Goal: Obtain resource: Obtain resource

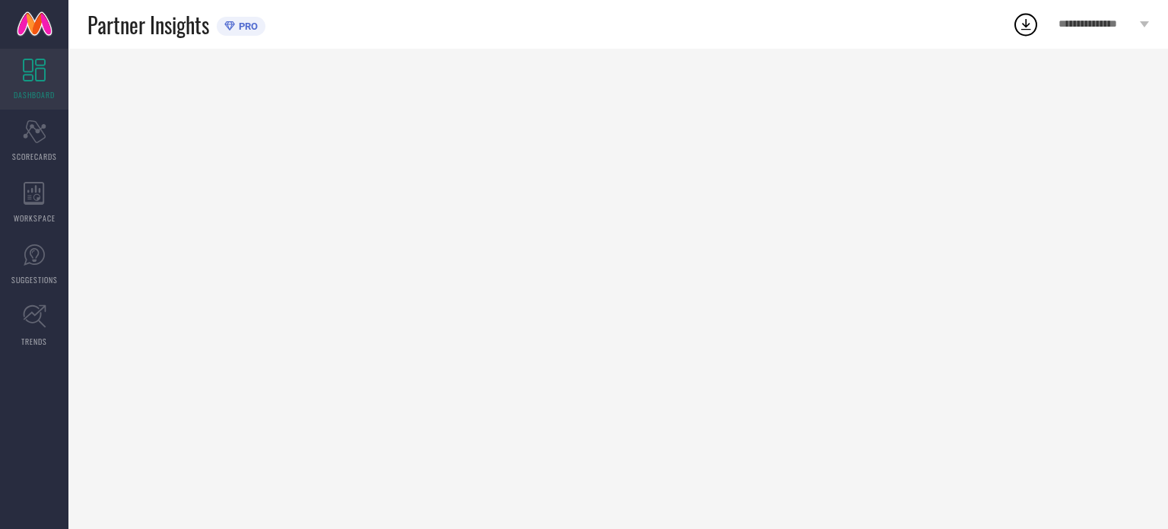
click at [998, 186] on div at bounding box center [618, 289] width 1100 height 480
click at [33, 138] on icon at bounding box center [34, 131] width 23 height 23
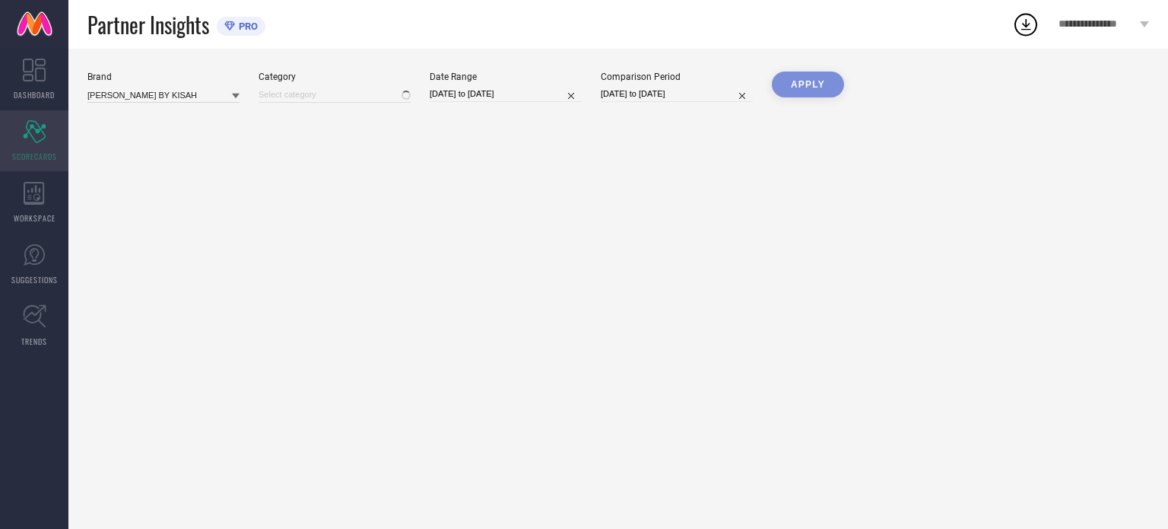
type input "All"
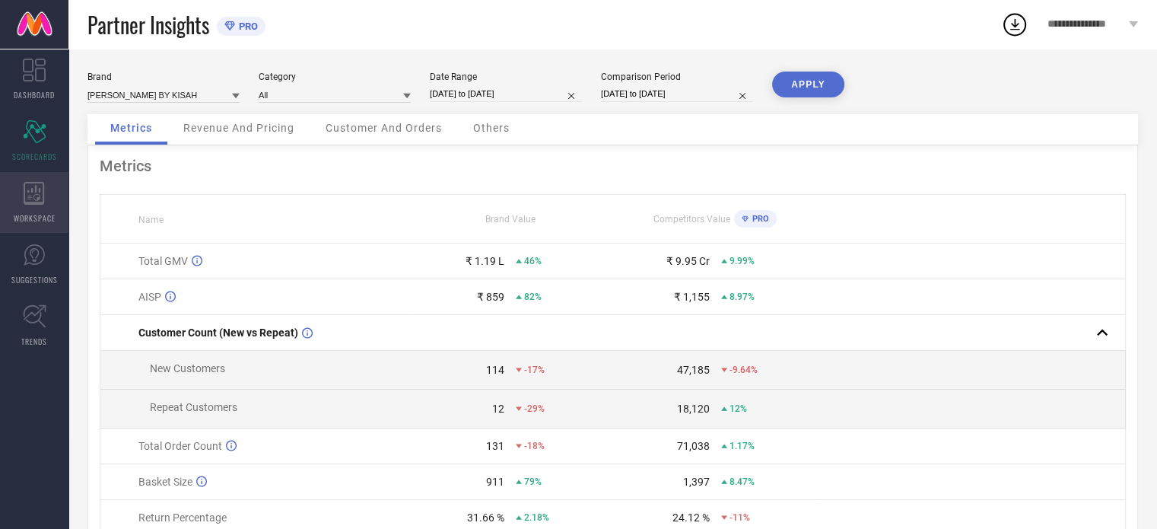
click at [46, 190] on div "WORKSPACE" at bounding box center [34, 202] width 68 height 61
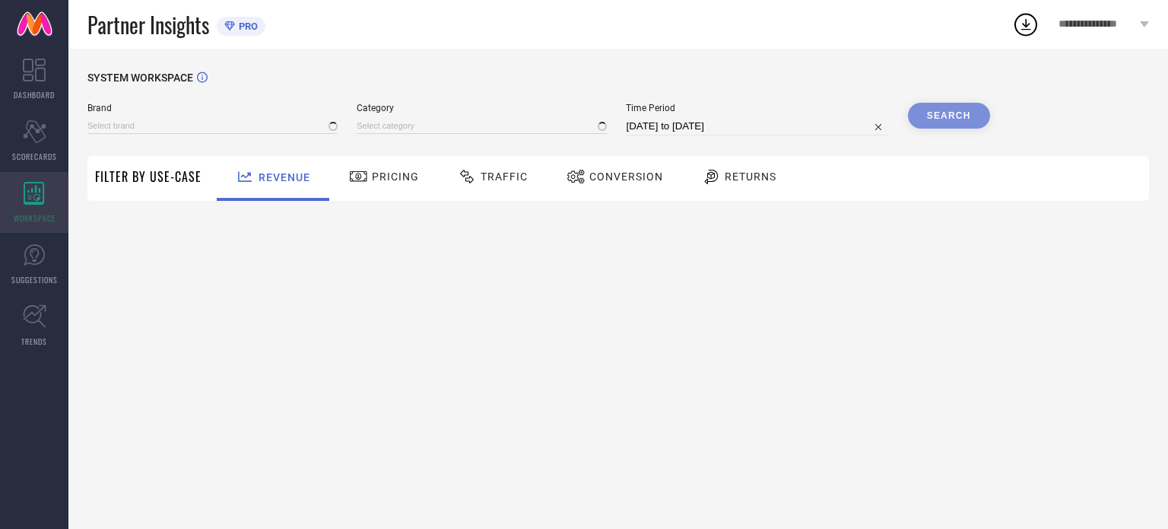
type input "[PERSON_NAME] BY KISAH"
type input "All"
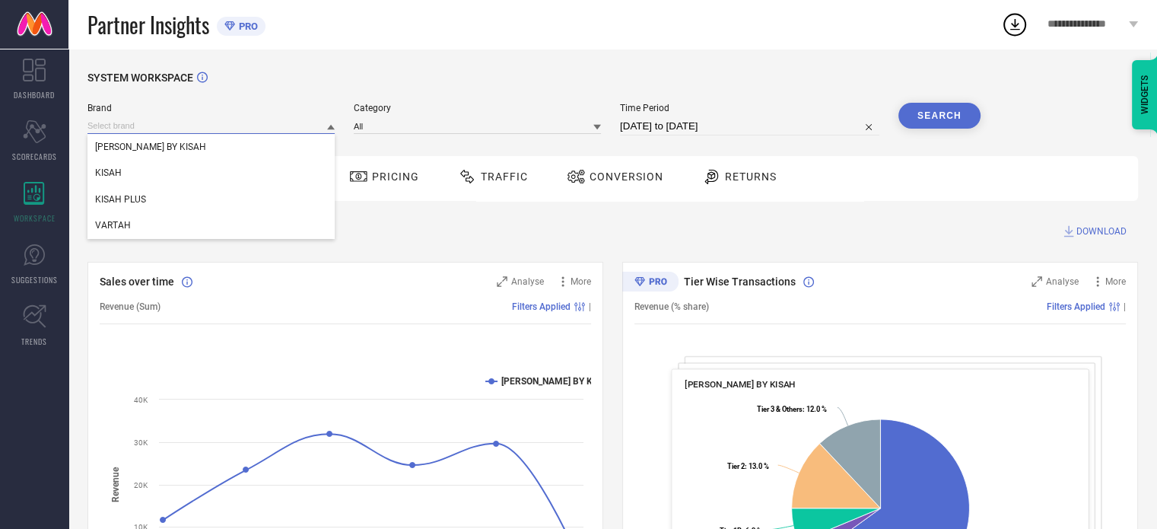
click at [162, 132] on input at bounding box center [210, 126] width 247 height 16
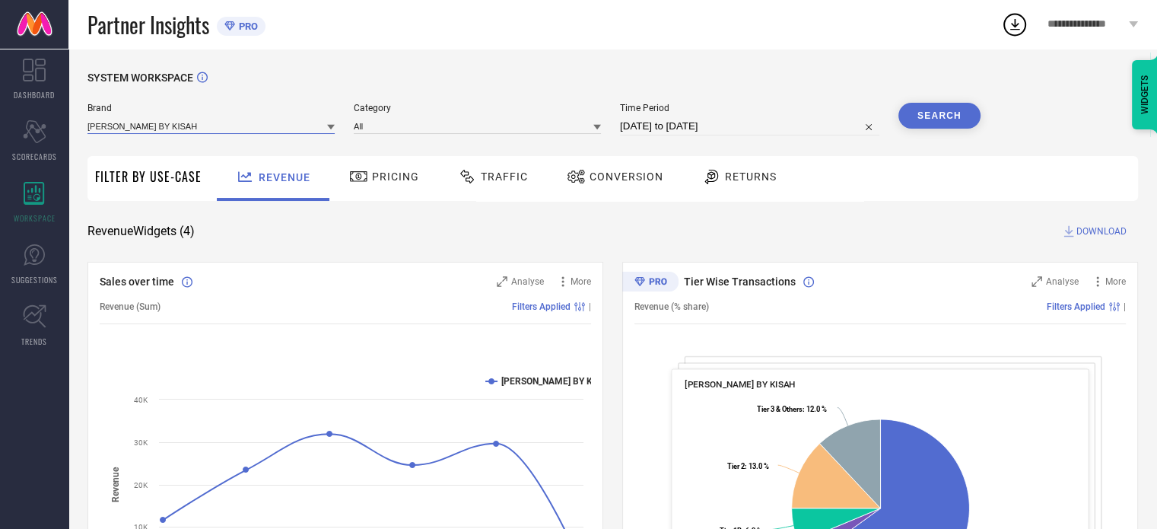
click at [161, 127] on input at bounding box center [210, 126] width 247 height 16
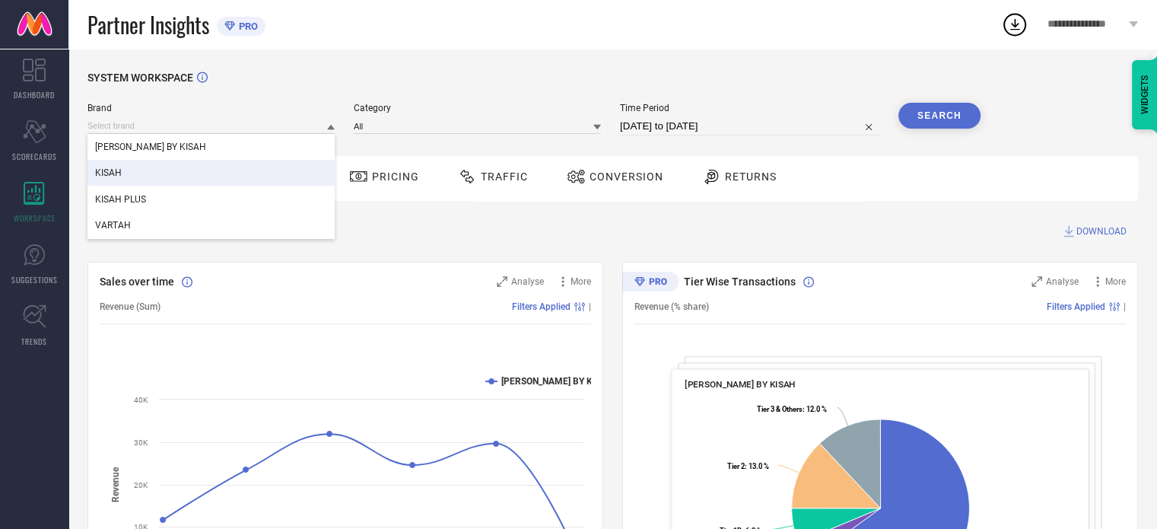
click at [119, 178] on span "KISAH" at bounding box center [108, 172] width 27 height 11
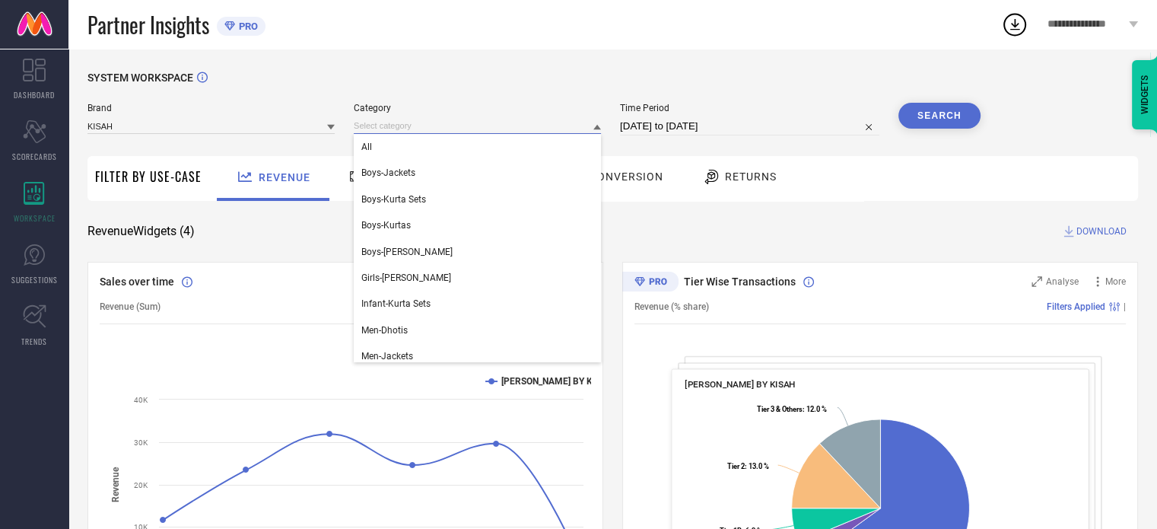
click at [404, 126] on input at bounding box center [477, 126] width 247 height 16
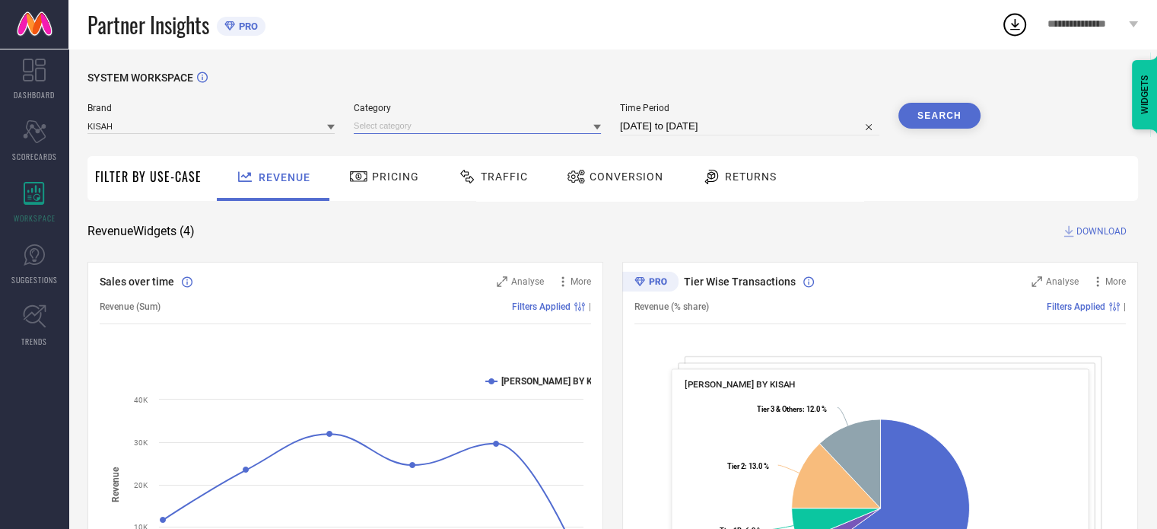
click at [381, 121] on input at bounding box center [477, 126] width 247 height 16
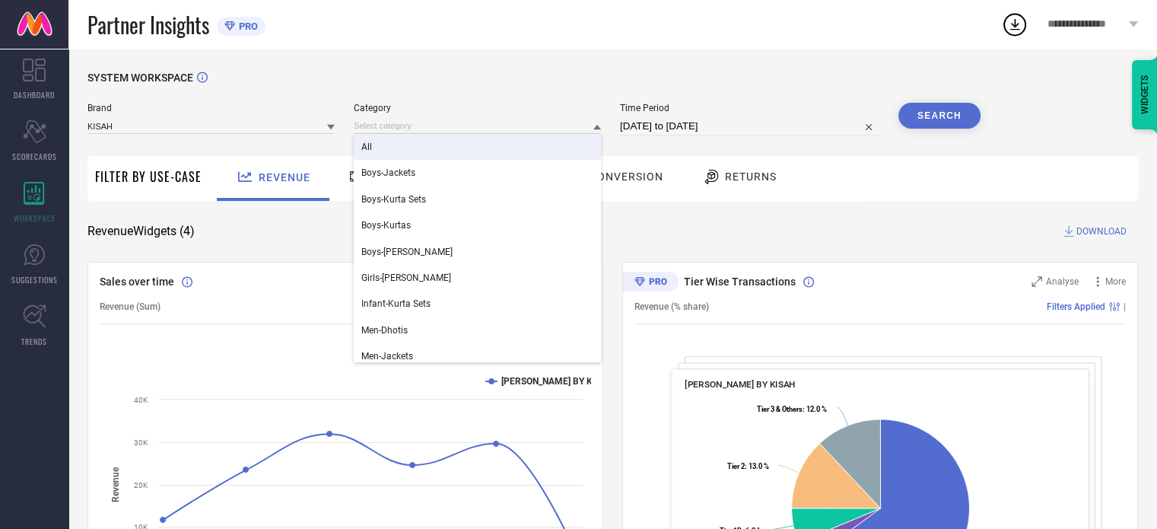
click at [380, 151] on div "All" at bounding box center [477, 147] width 247 height 26
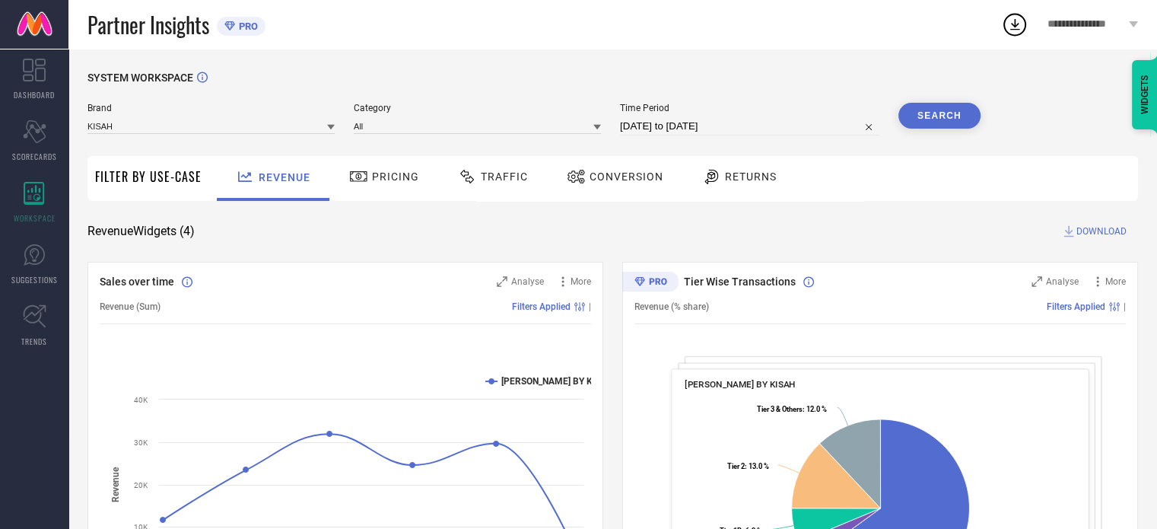
select select "7"
select select "2025"
select select "8"
select select "2025"
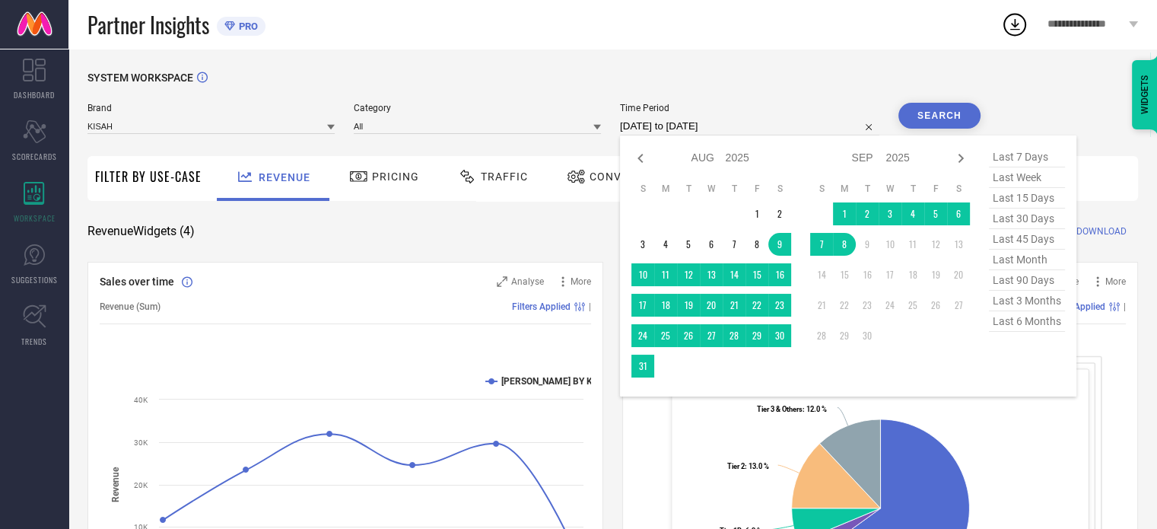
click at [760, 123] on input "[DATE] to [DATE]" at bounding box center [749, 126] width 259 height 18
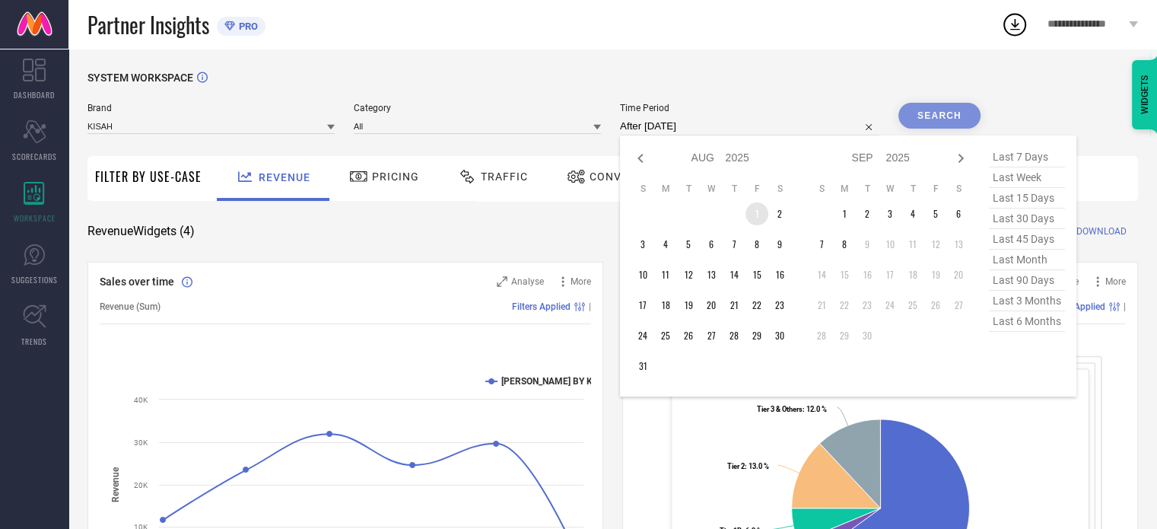
click at [755, 209] on td "1" at bounding box center [756, 213] width 23 height 23
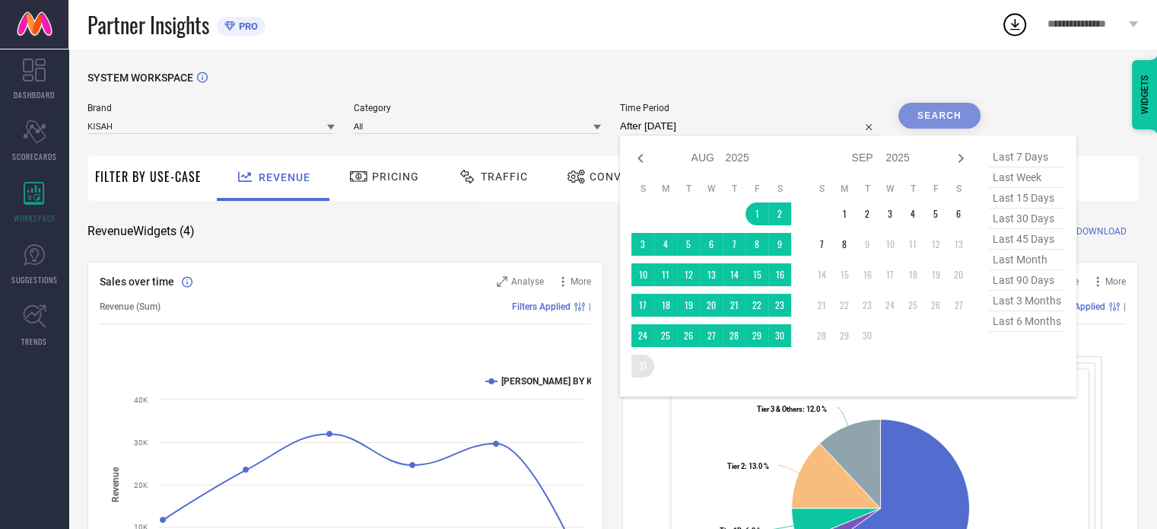
type input "[DATE] to [DATE]"
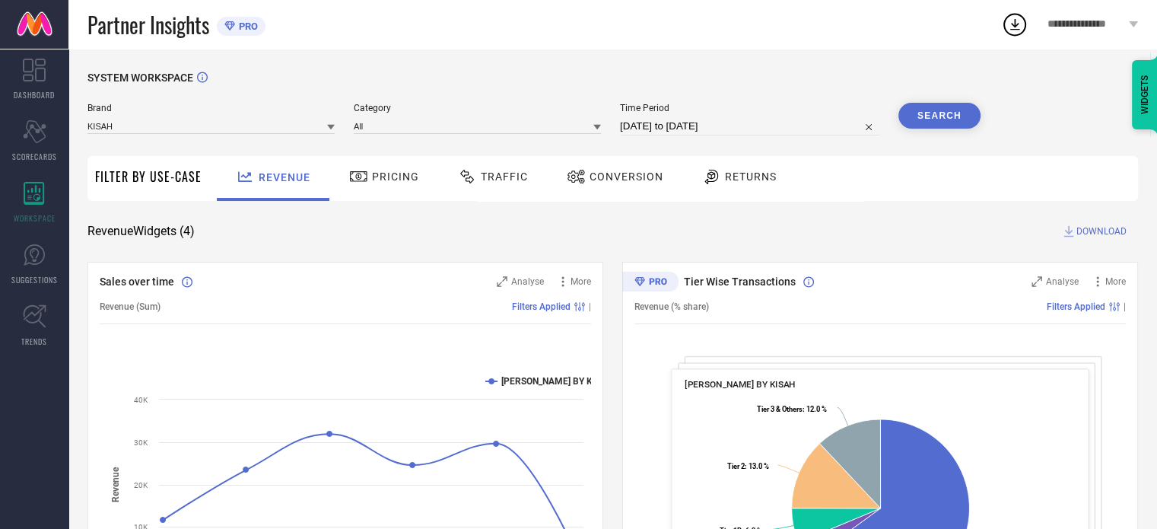
click at [939, 115] on button "Search" at bounding box center [939, 116] width 82 height 26
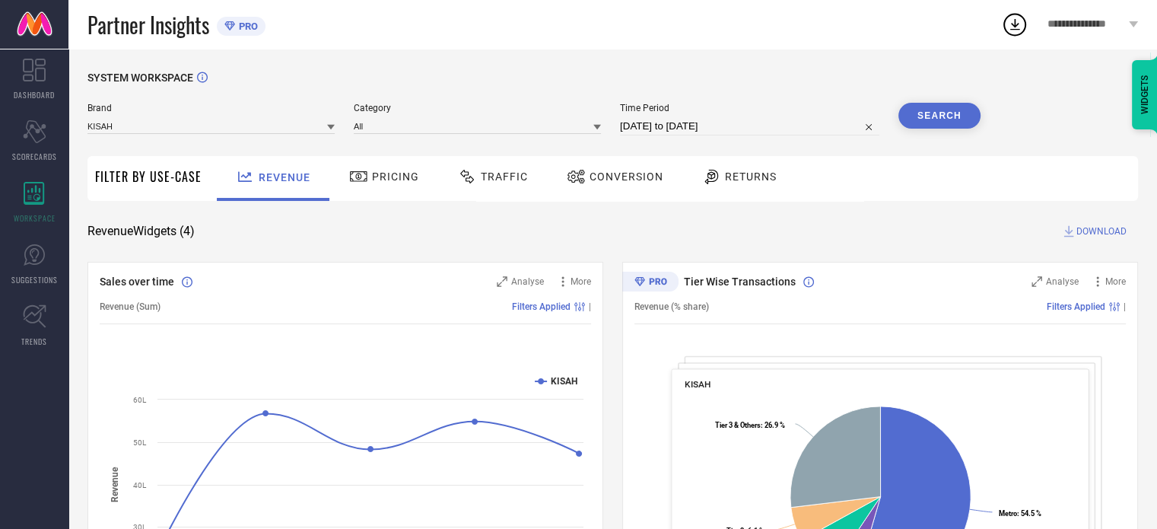
click at [481, 173] on span "Traffic" at bounding box center [504, 176] width 47 height 12
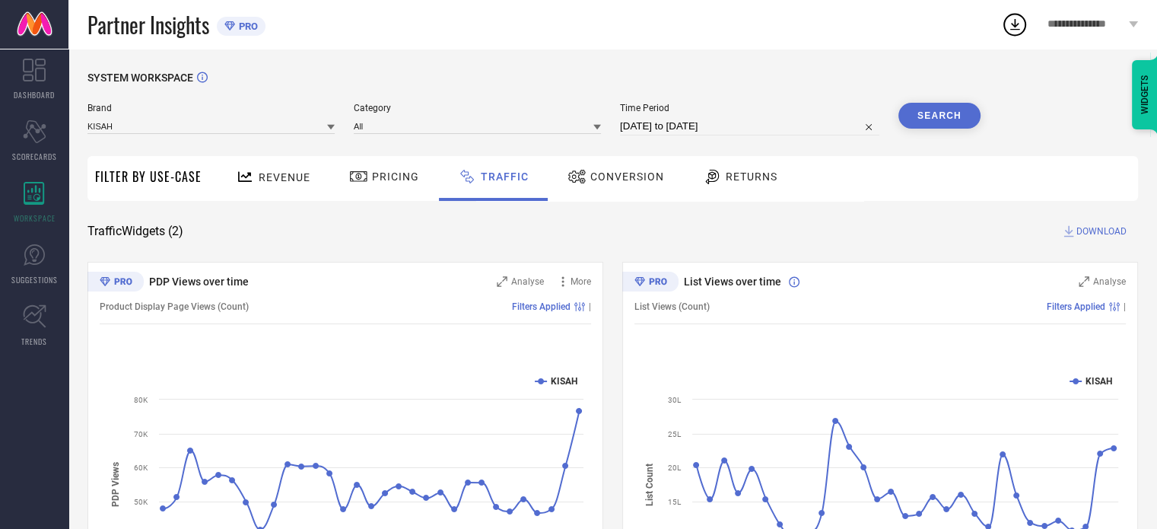
click at [1093, 229] on span "DOWNLOAD" at bounding box center [1101, 231] width 50 height 15
select select "7"
select select "2025"
select select "8"
select select "2025"
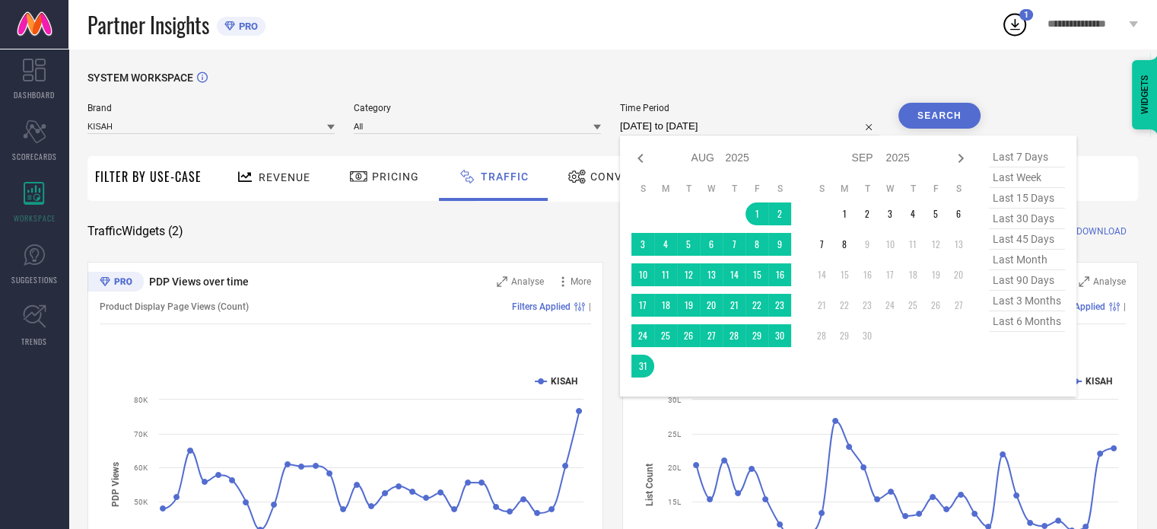
click at [761, 122] on input "[DATE] to [DATE]" at bounding box center [749, 126] width 259 height 18
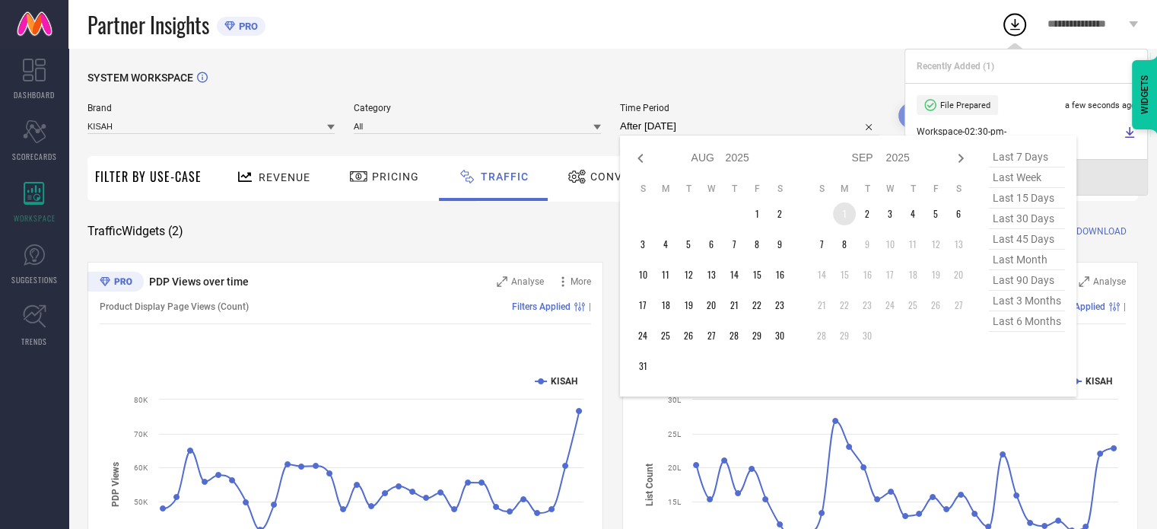
type input "[DATE] to [DATE]"
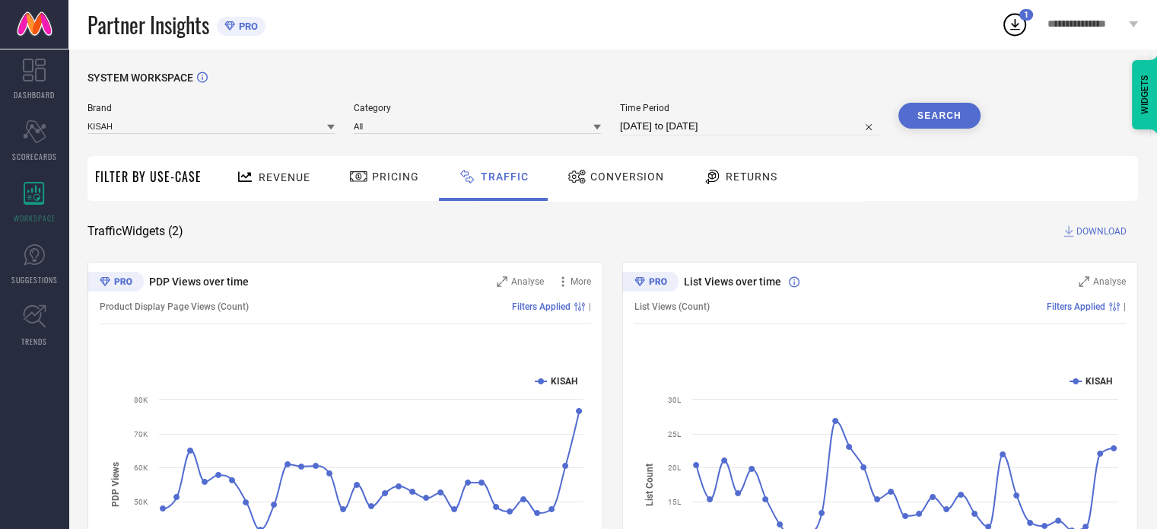
click at [930, 110] on button "Search" at bounding box center [939, 116] width 82 height 26
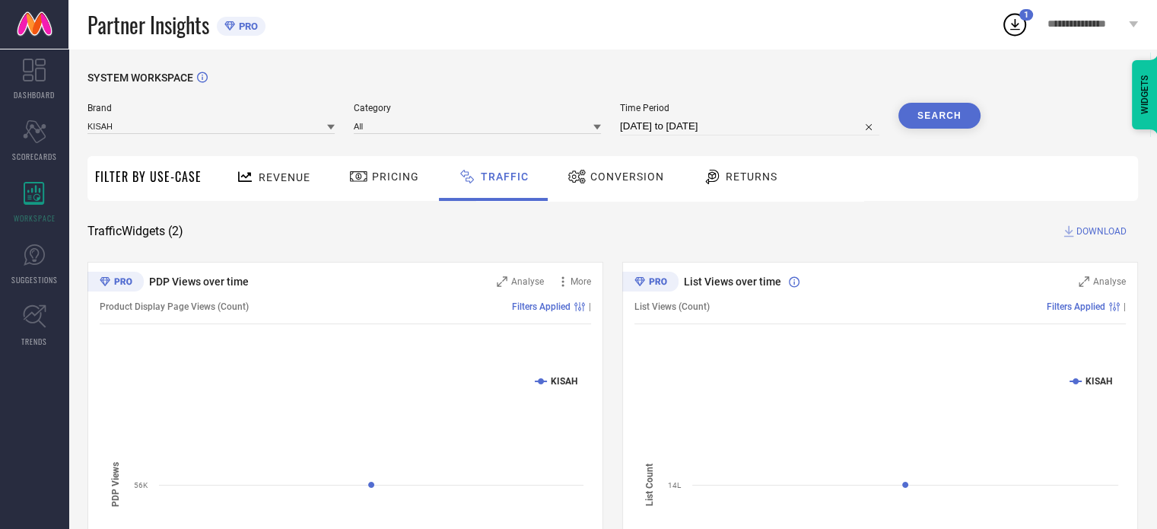
click at [1093, 228] on span "DOWNLOAD" at bounding box center [1101, 231] width 50 height 15
